Goal: Navigation & Orientation: Find specific page/section

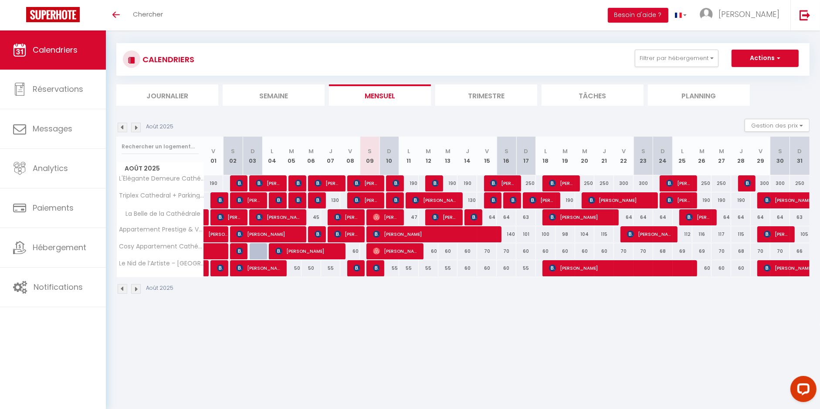
scroll to position [6, 0]
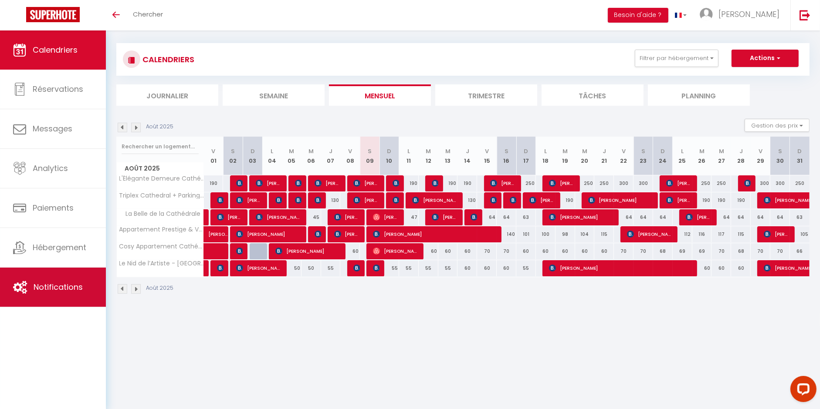
click at [65, 284] on span "Notifications" at bounding box center [58, 287] width 49 height 11
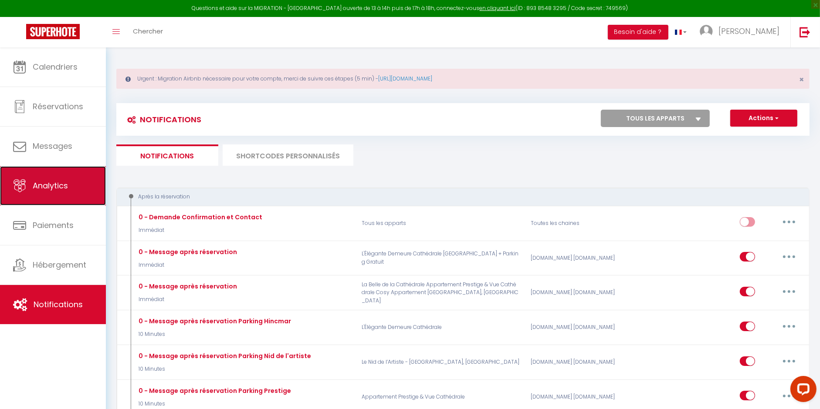
click at [78, 196] on link "Analytics" at bounding box center [53, 185] width 106 height 39
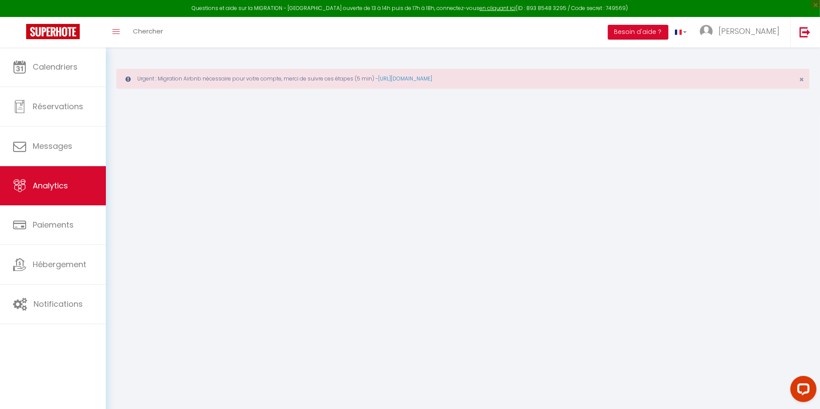
select select "2025"
select select "8"
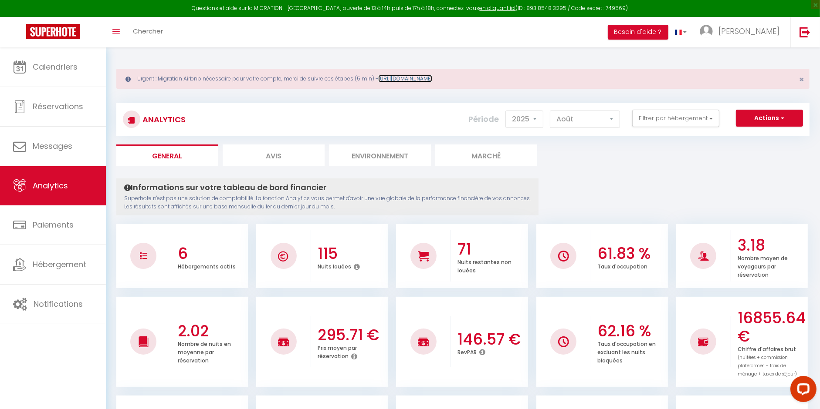
click at [412, 81] on link "[URL][DOMAIN_NAME]" at bounding box center [405, 78] width 54 height 7
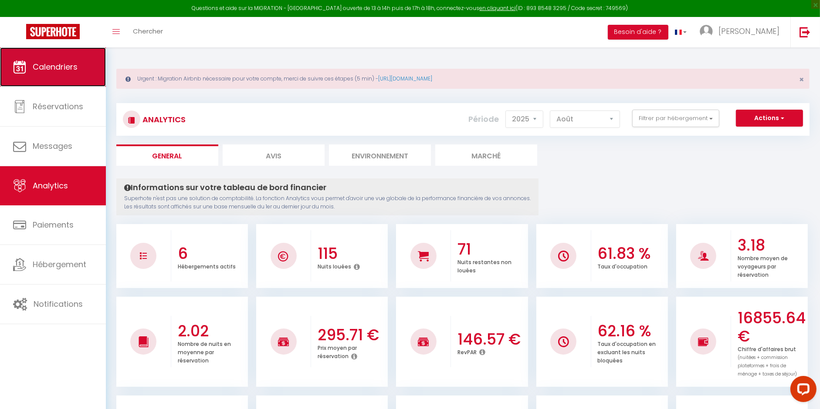
click at [51, 74] on link "Calendriers" at bounding box center [53, 66] width 106 height 39
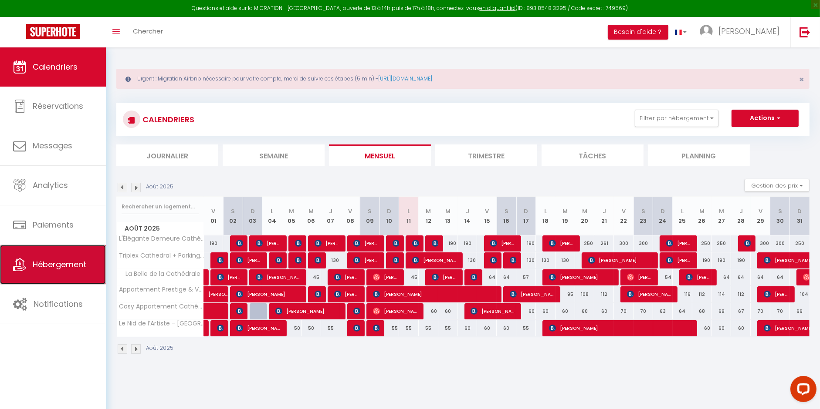
click at [50, 257] on link "Hébergement" at bounding box center [53, 264] width 106 height 39
